Goal: Task Accomplishment & Management: Manage account settings

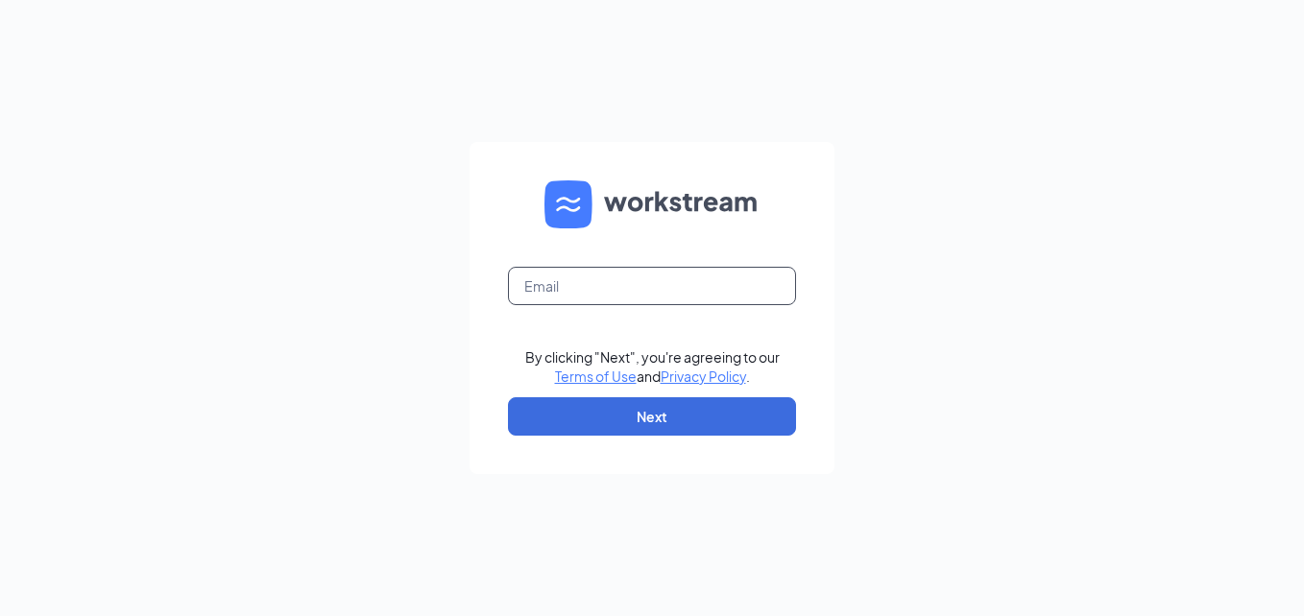
click at [609, 286] on input "text" at bounding box center [652, 286] width 288 height 38
type input "[EMAIL_ADDRESS][DOMAIN_NAME]"
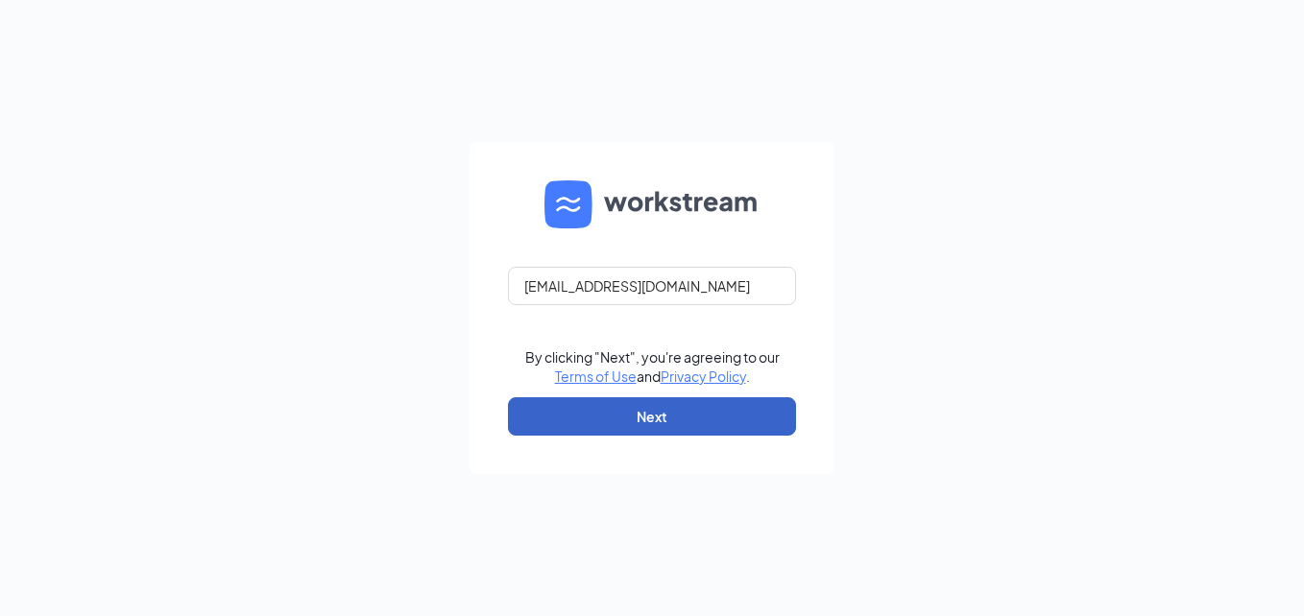
click at [612, 414] on button "Next" at bounding box center [652, 417] width 288 height 38
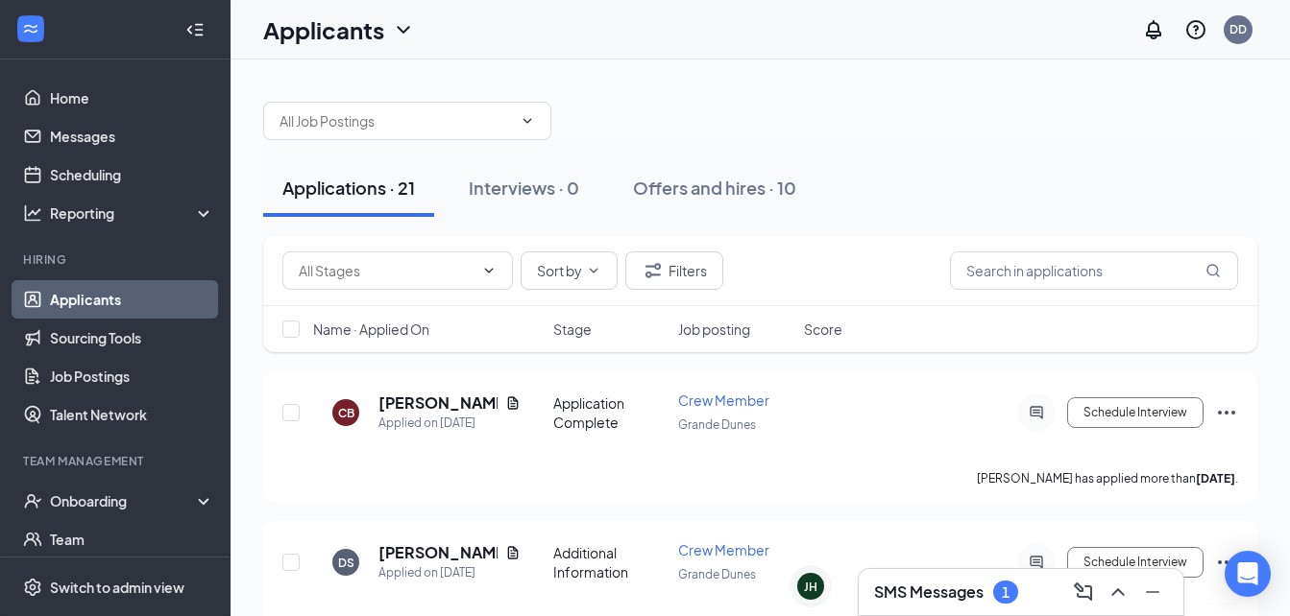
click at [911, 598] on h3 "SMS Messages" at bounding box center [928, 592] width 109 height 21
